Goal: Browse casually

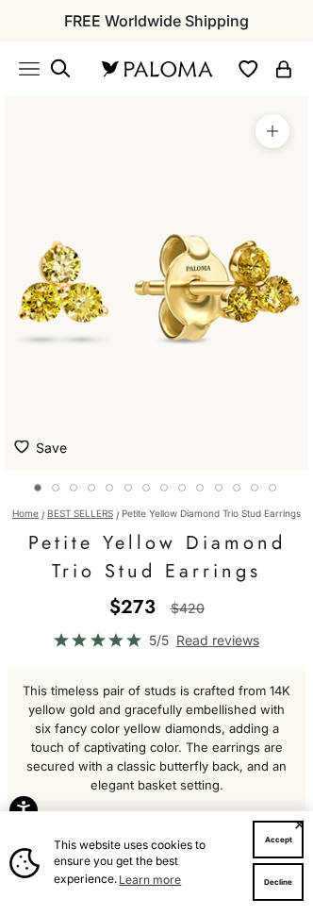
scroll to position [0, 24]
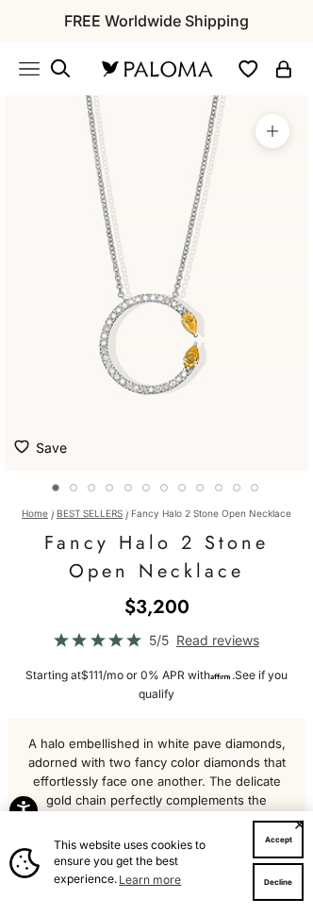
scroll to position [0, 24]
